Goal: Find specific page/section: Find specific page/section

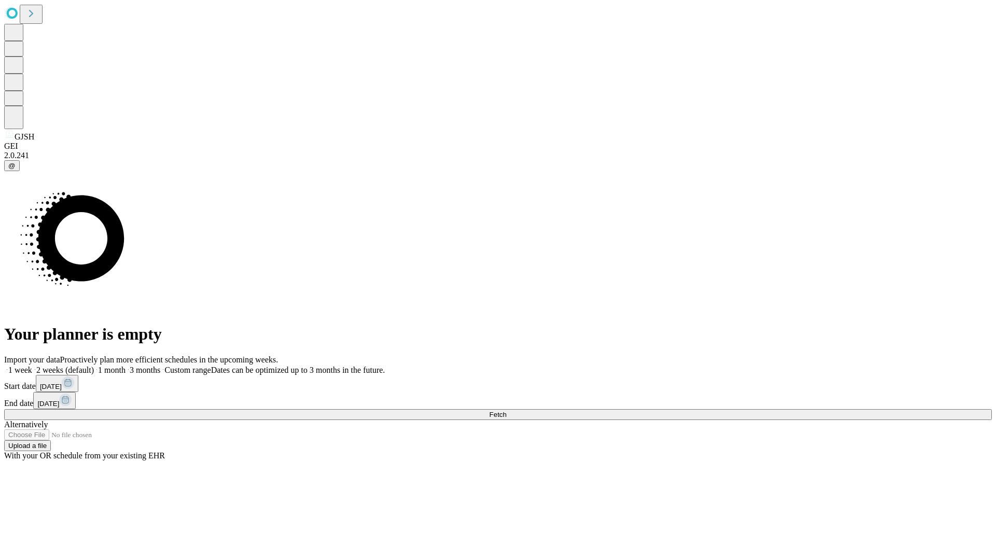
click at [506, 411] on span "Fetch" at bounding box center [497, 415] width 17 height 8
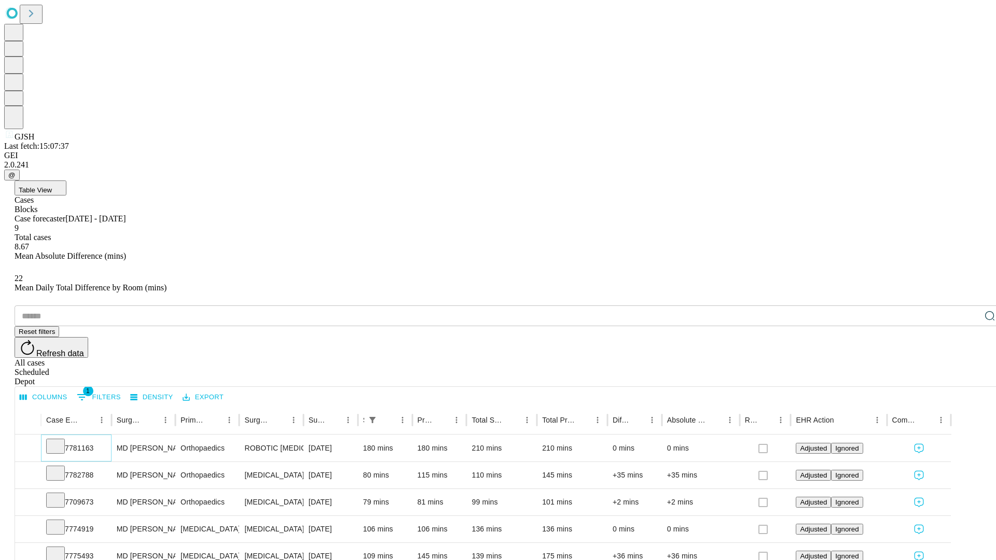
click at [61, 441] on icon at bounding box center [55, 446] width 10 height 10
